Goal: Task Accomplishment & Management: Use online tool/utility

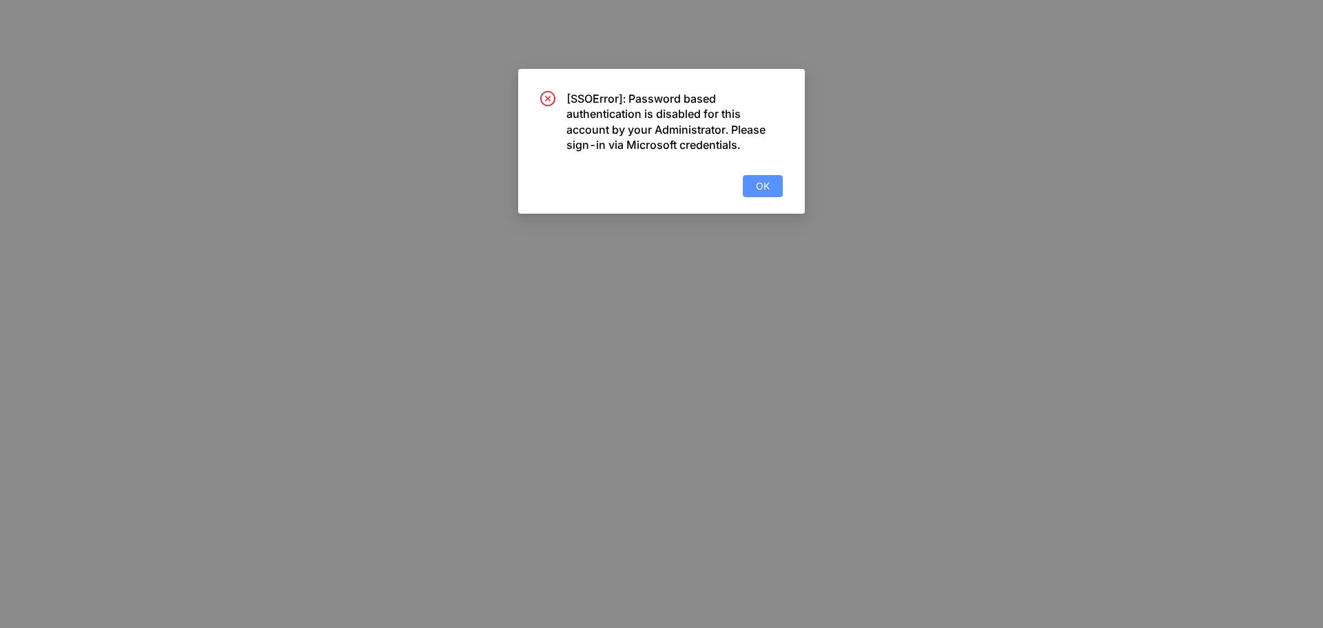
click at [754, 191] on button "OK" at bounding box center [763, 186] width 40 height 22
